Goal: Task Accomplishment & Management: Manage account settings

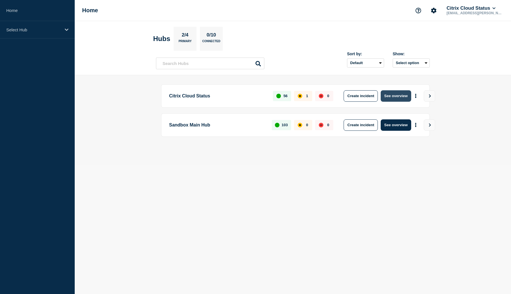
click at [397, 95] on button "See overview" at bounding box center [395, 95] width 30 height 11
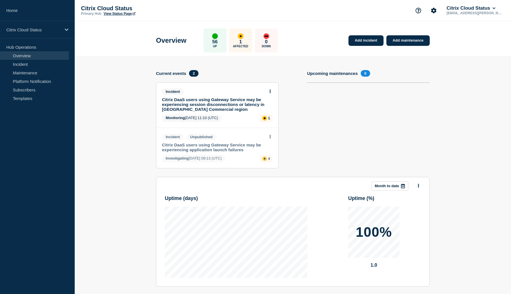
click at [216, 102] on link "Citrix DaaS users using Gateway Service may be experiencing session disconnecti…" at bounding box center [213, 104] width 103 height 15
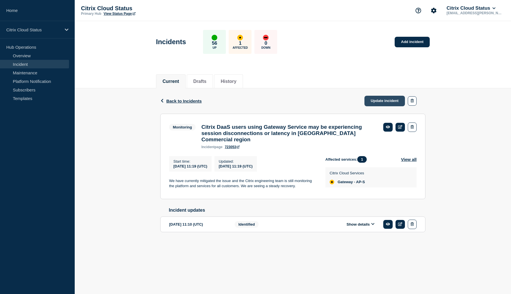
click at [386, 98] on link "Update incident" at bounding box center [384, 101] width 40 height 11
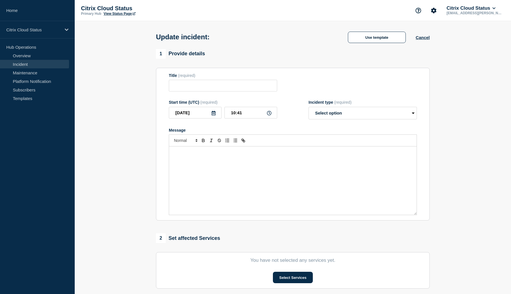
type input "Citrix DaaS users using Gateway Service may be experiencing session disconnecti…"
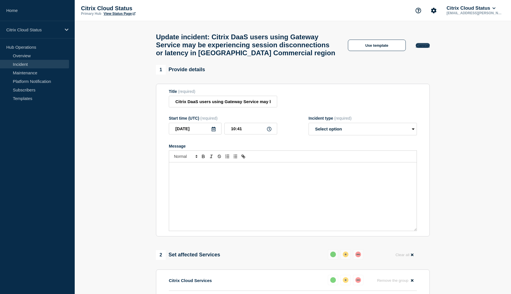
click at [421, 48] on button "Cancel" at bounding box center [423, 45] width 14 height 5
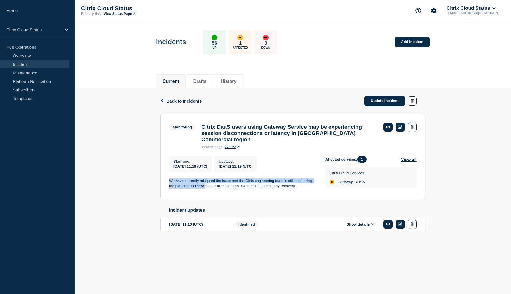
drag, startPoint x: 205, startPoint y: 184, endPoint x: 199, endPoint y: 174, distance: 11.8
click at [199, 174] on div "Start time : [DATE] 11:19 (UTC) Updated : [DATE] 11:19 (UTC) We have currently …" at bounding box center [247, 173] width 156 height 34
click at [285, 187] on p "We have currently mitigated the issue and the Citrix engineering team is still …" at bounding box center [242, 183] width 147 height 11
click at [280, 180] on p "We have currently mitigated the issue and the Citrix engineering team is still …" at bounding box center [242, 183] width 147 height 11
click at [388, 127] on icon at bounding box center [388, 127] width 4 height 4
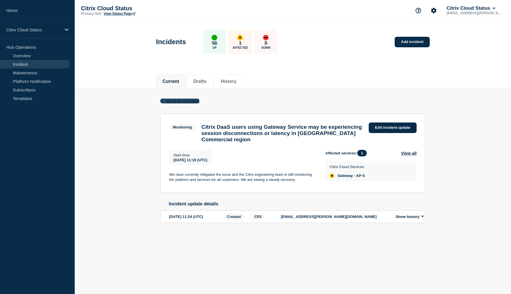
click at [184, 103] on span "Back to Incident" at bounding box center [182, 101] width 33 height 5
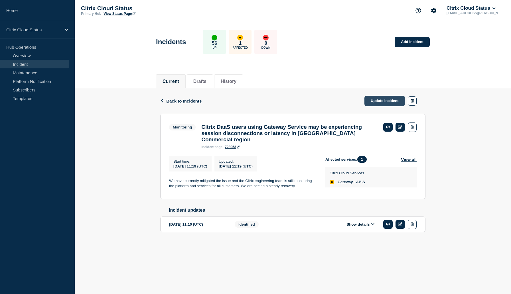
click at [372, 101] on link "Update incident" at bounding box center [384, 101] width 40 height 11
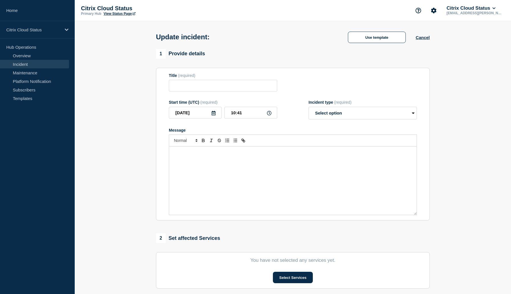
type input "Citrix DaaS users using Gateway Service may be experiencing session disconnecti…"
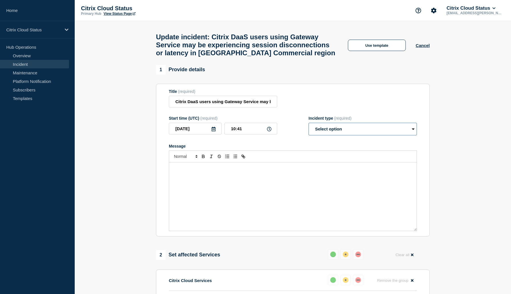
click at [336, 135] on select "Select option Investigating Identified Monitoring Resolved" at bounding box center [362, 129] width 108 height 13
select select "resolved"
click at [308, 130] on select "Select option Investigating Identified Monitoring Resolved" at bounding box center [362, 129] width 108 height 13
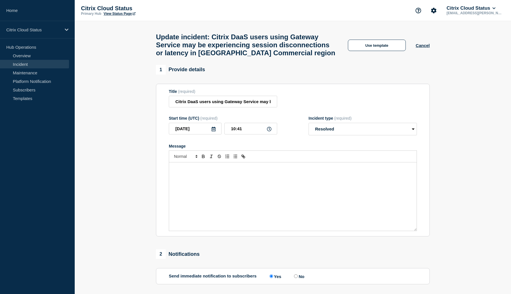
click at [282, 180] on div "Message" at bounding box center [292, 196] width 247 height 68
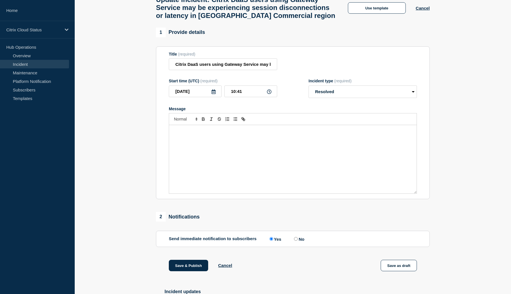
scroll to position [34, 0]
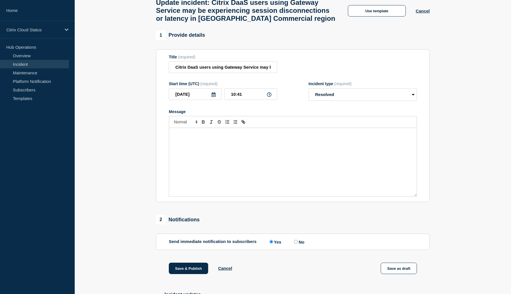
click at [244, 169] on div "Message" at bounding box center [292, 162] width 247 height 68
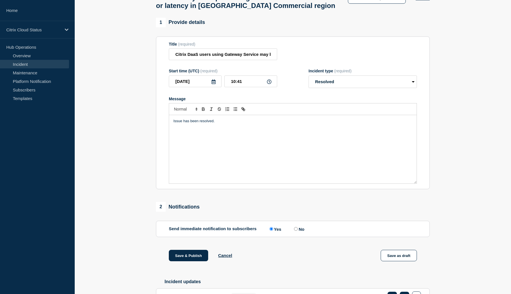
scroll to position [42, 0]
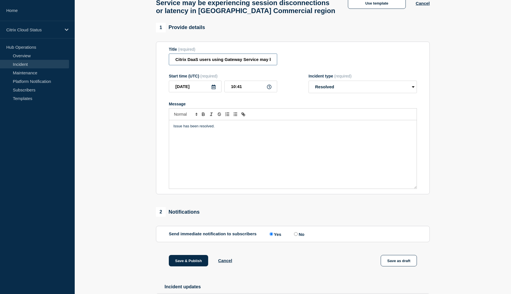
click at [241, 64] on input "Citrix DaaS users using Gateway Service may be experiencing session disconnecti…" at bounding box center [223, 60] width 108 height 12
click at [130, 138] on section "1 Provide details Title (required) Citrix DaaS users using Gateway Service may …" at bounding box center [293, 184] width 436 height 323
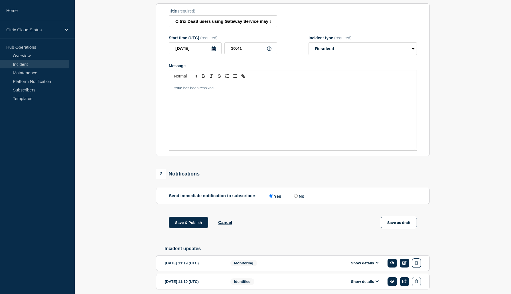
scroll to position [81, 0]
click at [123, 227] on section "1 Provide details Title (required) Citrix DaaS users using Gateway Service may …" at bounding box center [293, 145] width 436 height 323
click at [127, 234] on section "1 Provide details Title (required) Citrix DaaS users using Gateway Service may …" at bounding box center [293, 145] width 436 height 323
click at [184, 228] on button "Save & Publish" at bounding box center [188, 221] width 39 height 11
